Goal: Task Accomplishment & Management: Manage account settings

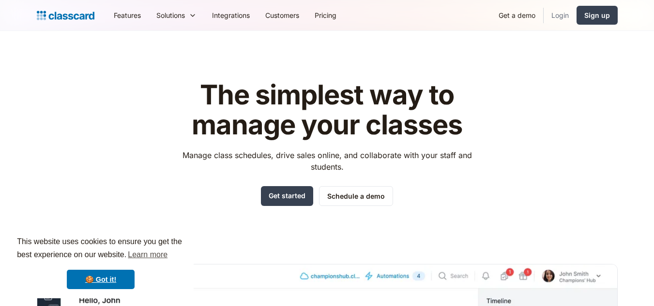
click at [557, 9] on link "Login" at bounding box center [560, 15] width 33 height 22
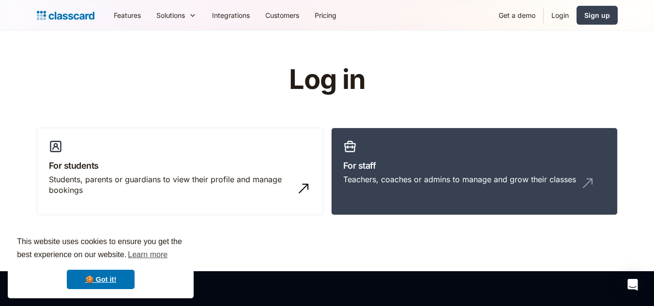
click at [568, 14] on link "Login" at bounding box center [560, 15] width 33 height 22
click at [539, 161] on h3 "For staff" at bounding box center [474, 165] width 262 height 13
